Goal: Check status: Check status

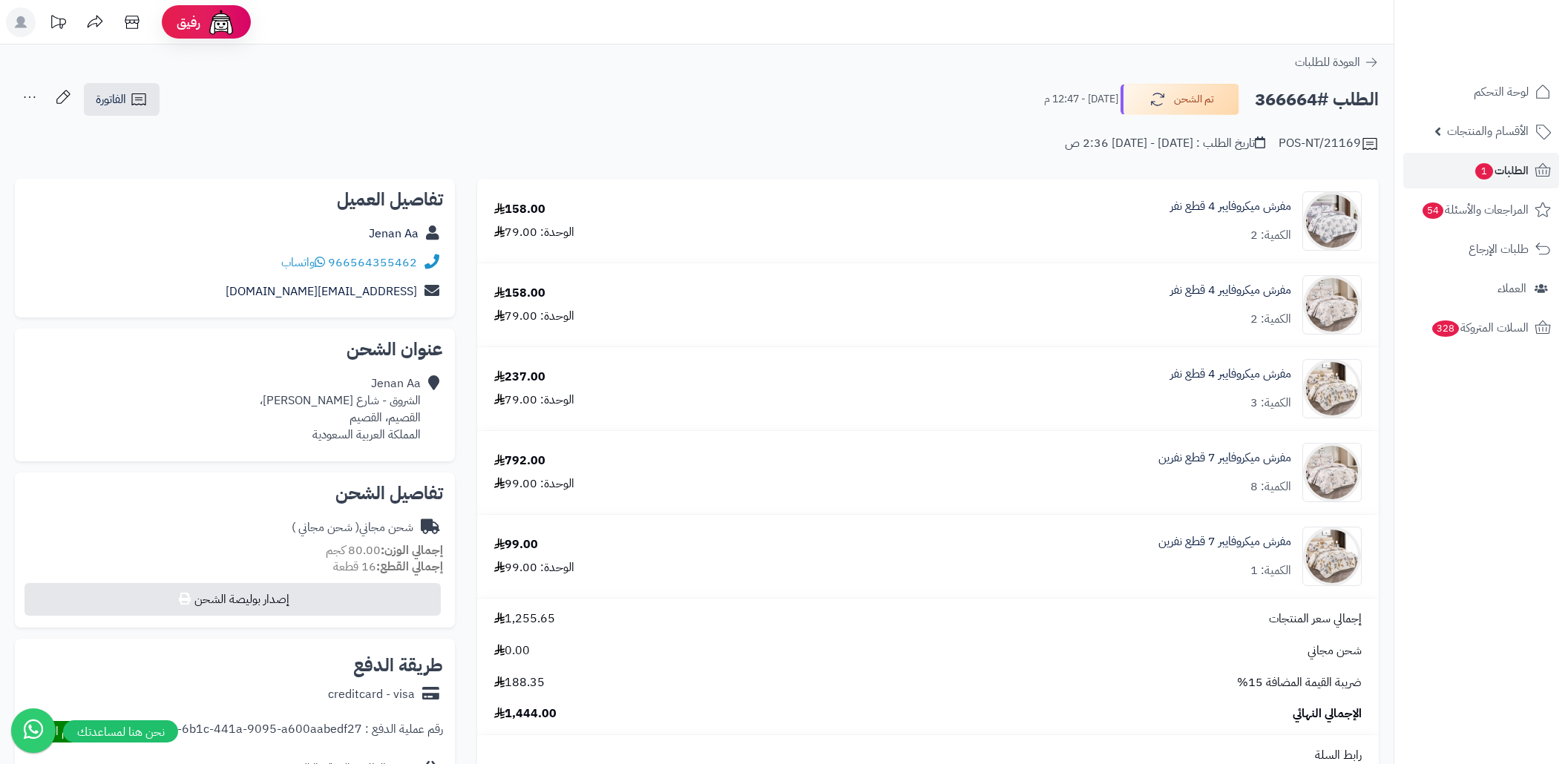
scroll to position [1384, 0]
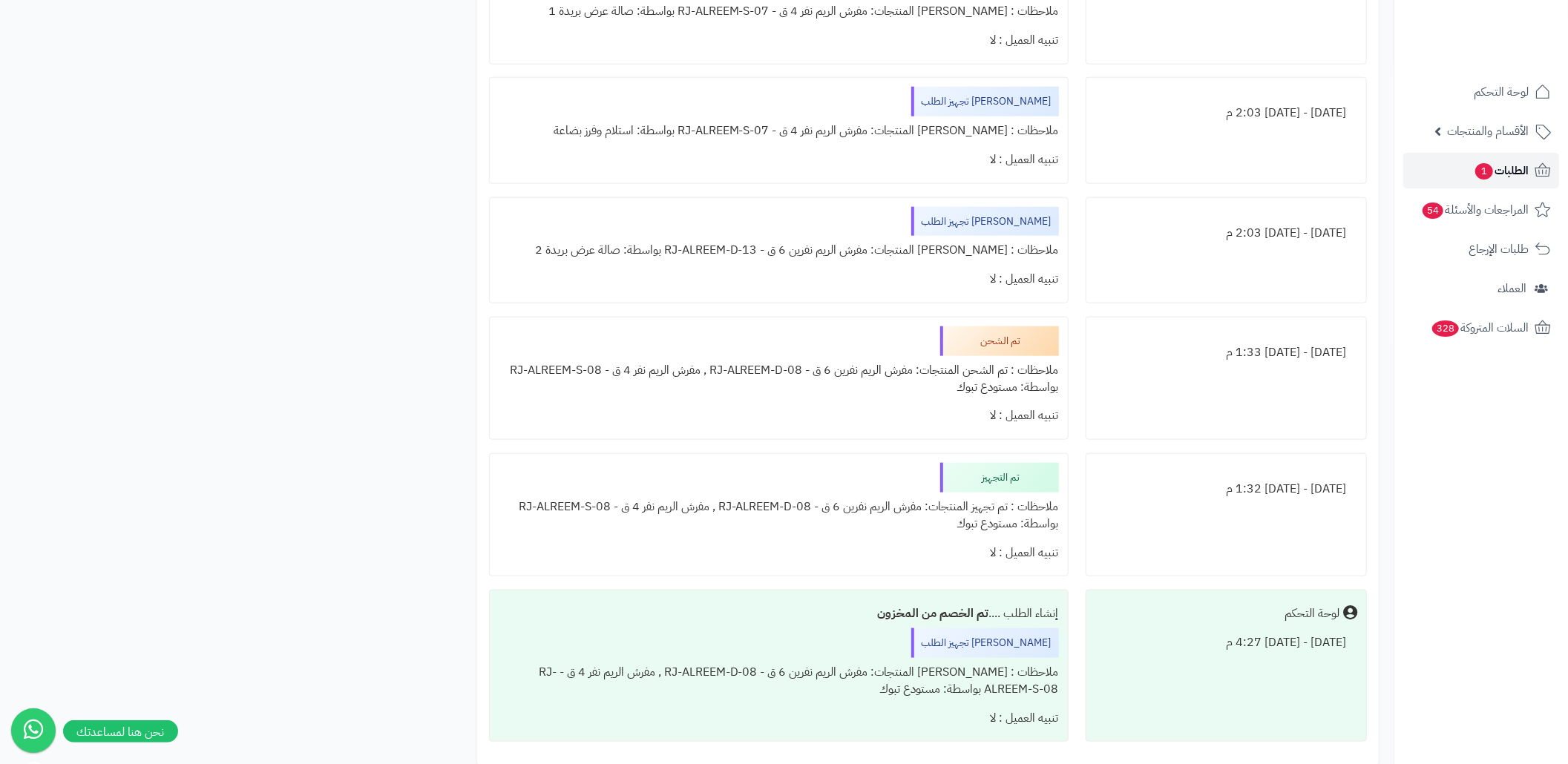
click at [1459, 159] on link "الطلبات 1" at bounding box center [1482, 170] width 156 height 36
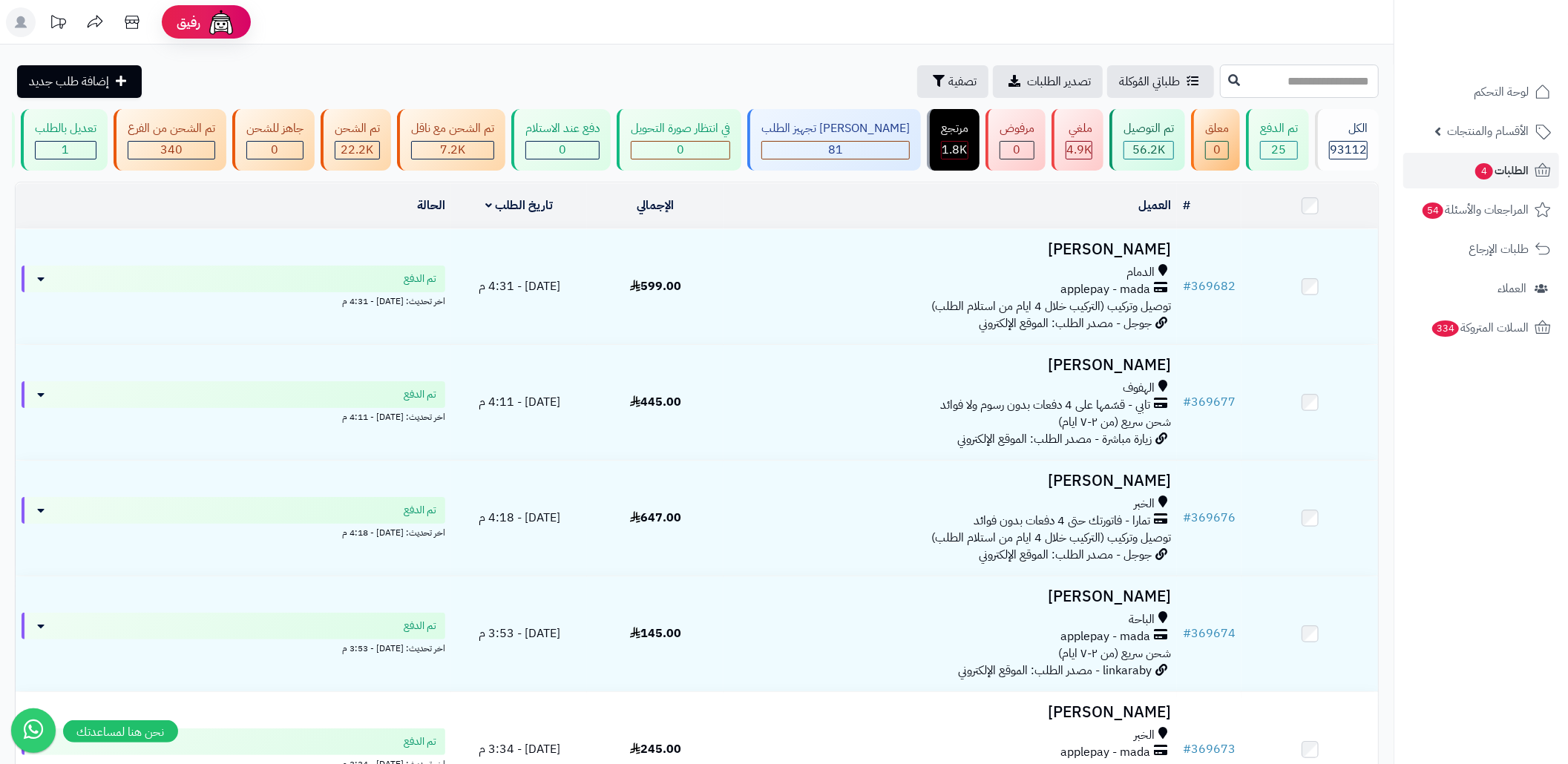
click at [1221, 75] on input "text" at bounding box center [1300, 82] width 159 height 33
paste input "******"
type input "******"
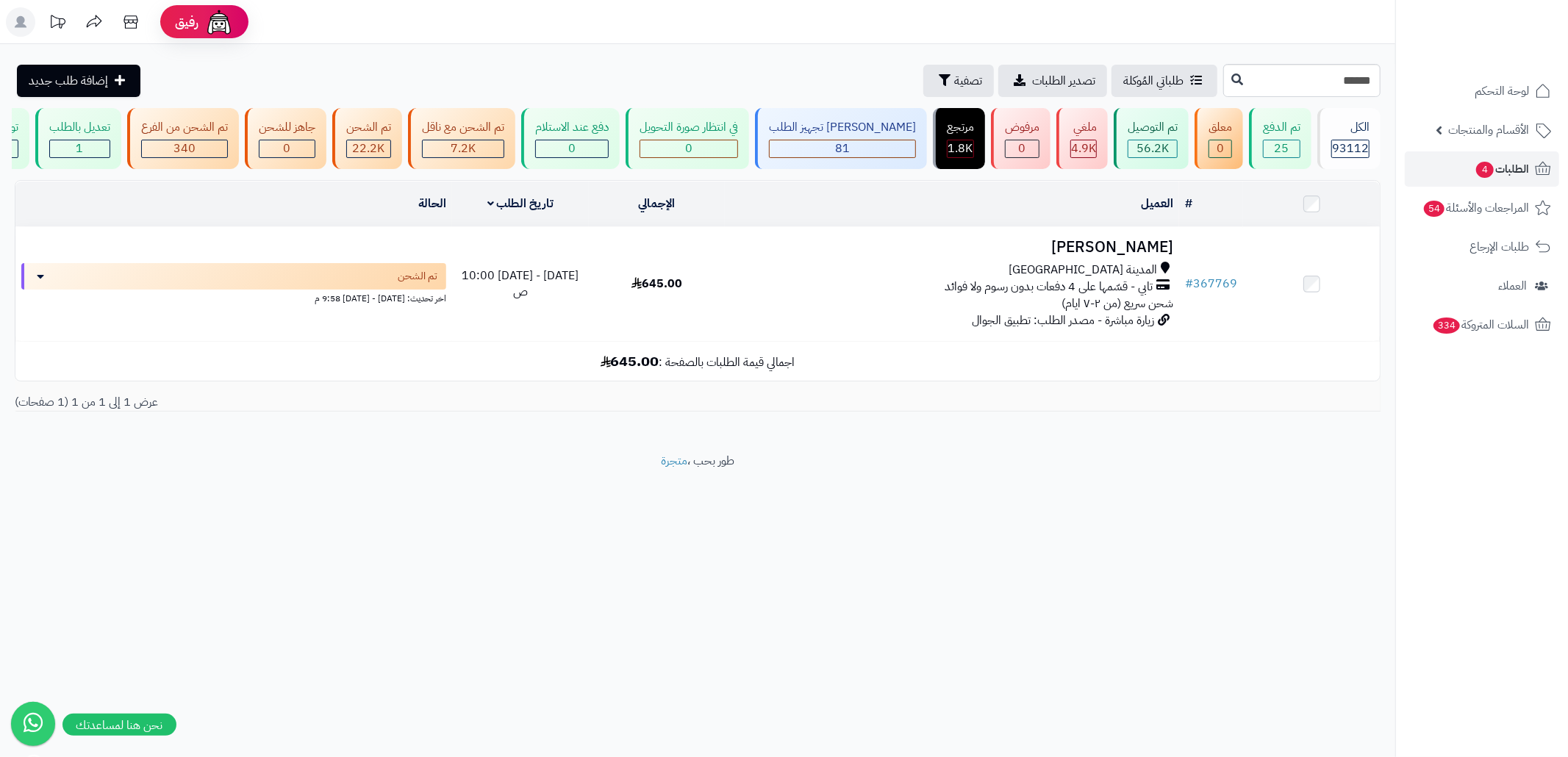
click at [1104, 359] on td "اجمالي قيمة الطلبات بالصفحة : 645.00" at bounding box center [698, 361] width 1365 height 39
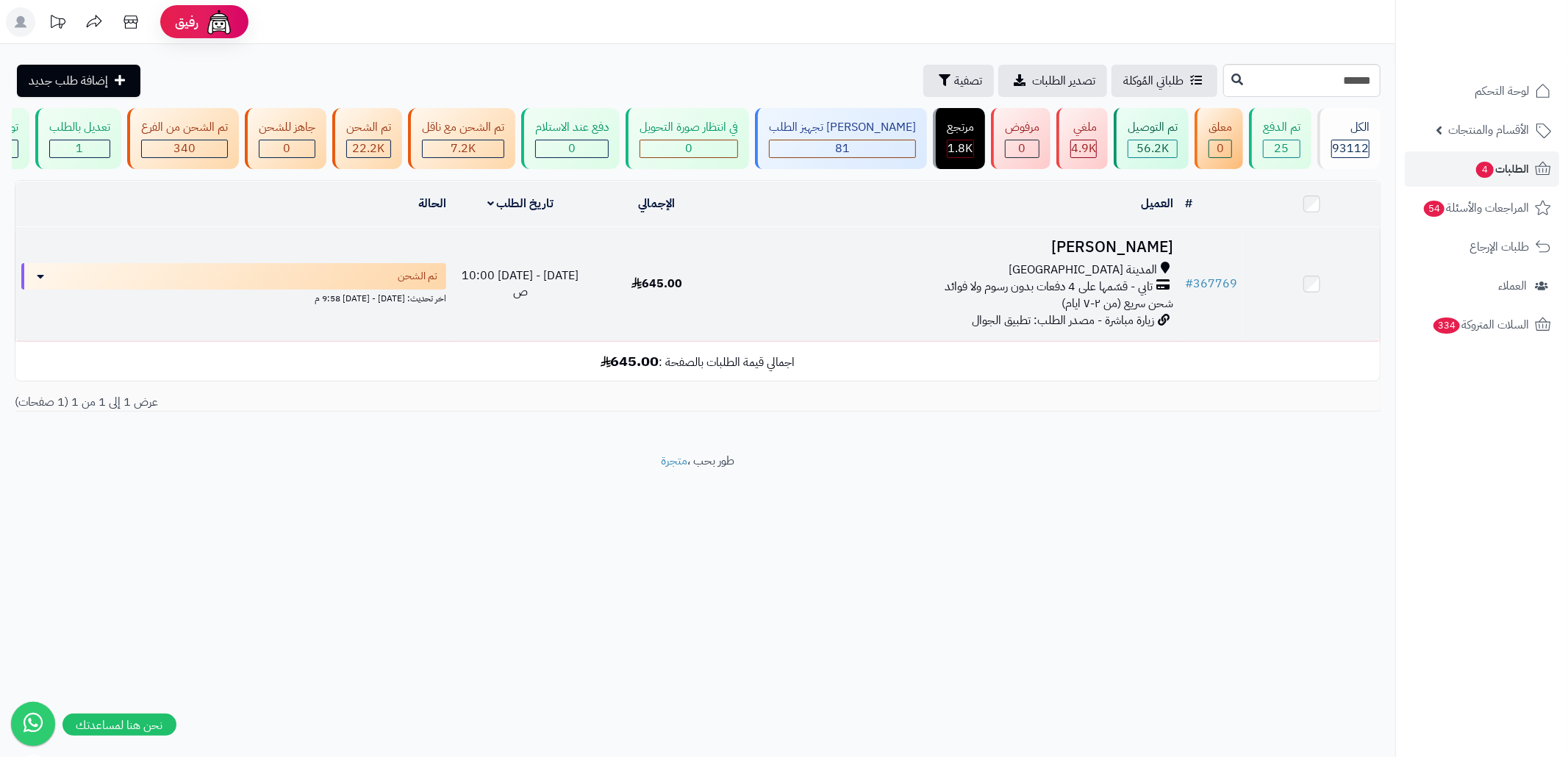
click at [1086, 329] on span "زيارة مباشرة - مصدر الطلب: تطبيق الجوال" at bounding box center [1063, 321] width 183 height 17
click at [1071, 308] on span "شحن سريع (من ٢-٧ ايام)" at bounding box center [1117, 303] width 112 height 17
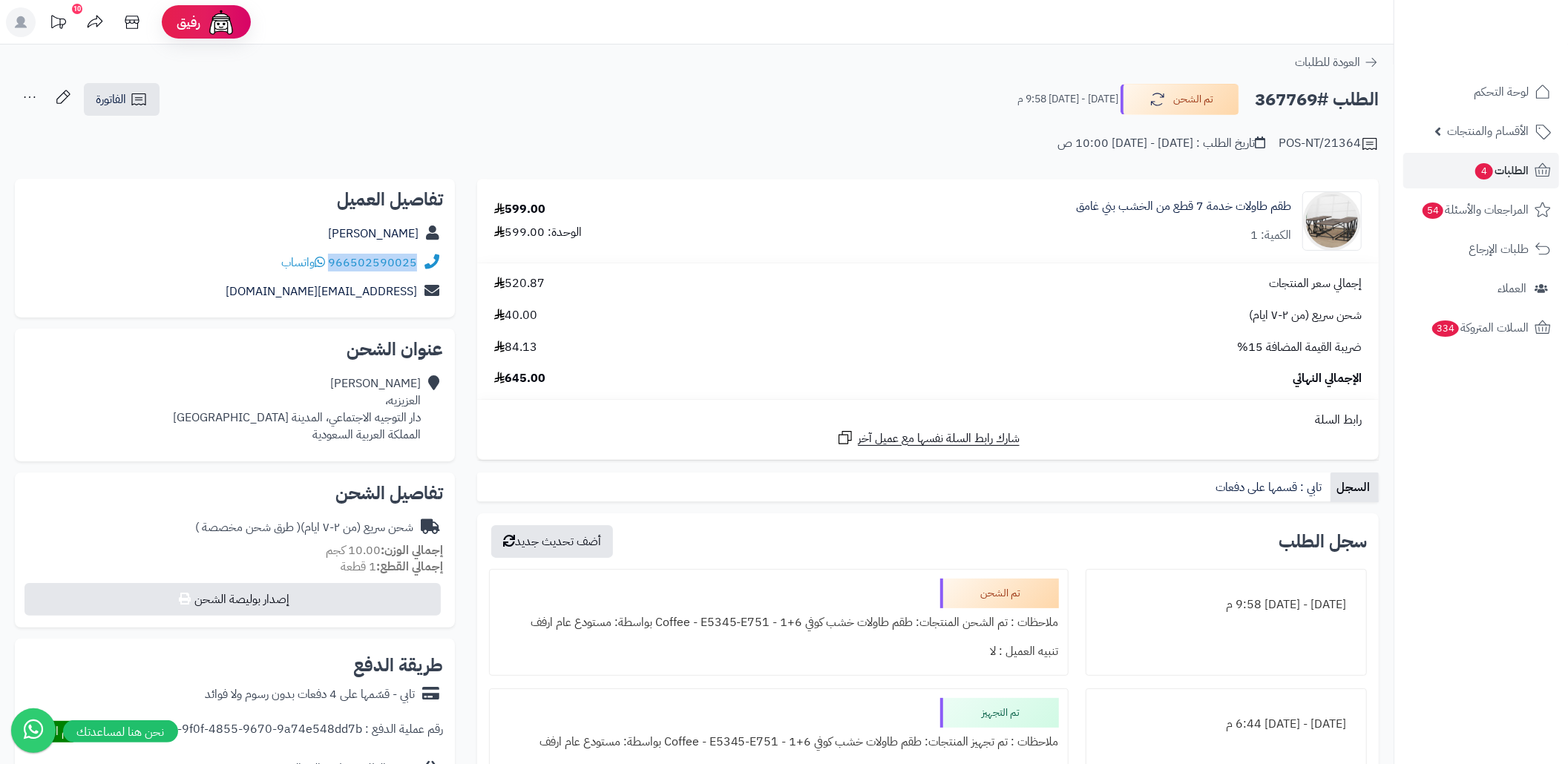
copy div "966502590025"
drag, startPoint x: 421, startPoint y: 266, endPoint x: 331, endPoint y: 268, distance: 90.0
click at [331, 268] on div "966502590025 واتساب" at bounding box center [234, 262] width 417 height 29
